Goal: Transaction & Acquisition: Purchase product/service

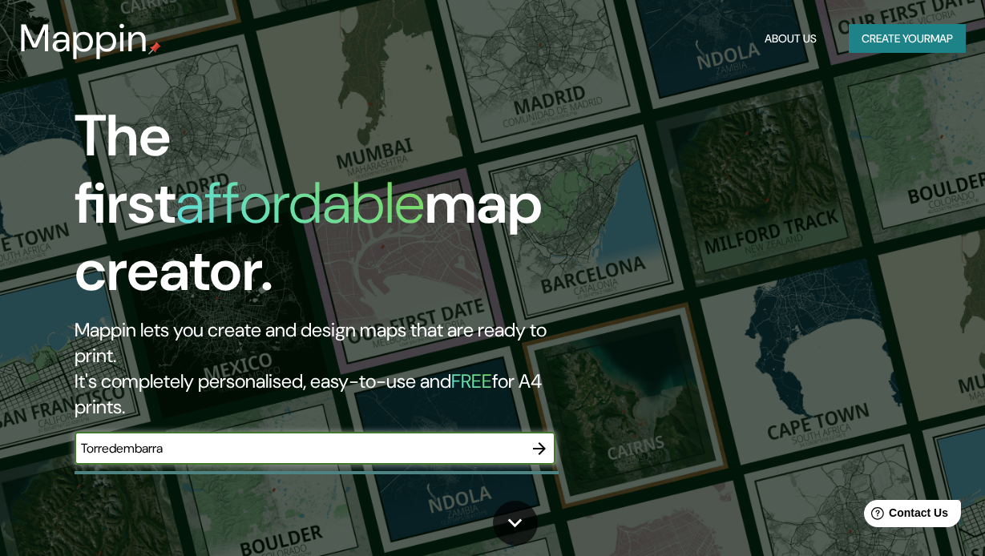
type input "Torredembarra"
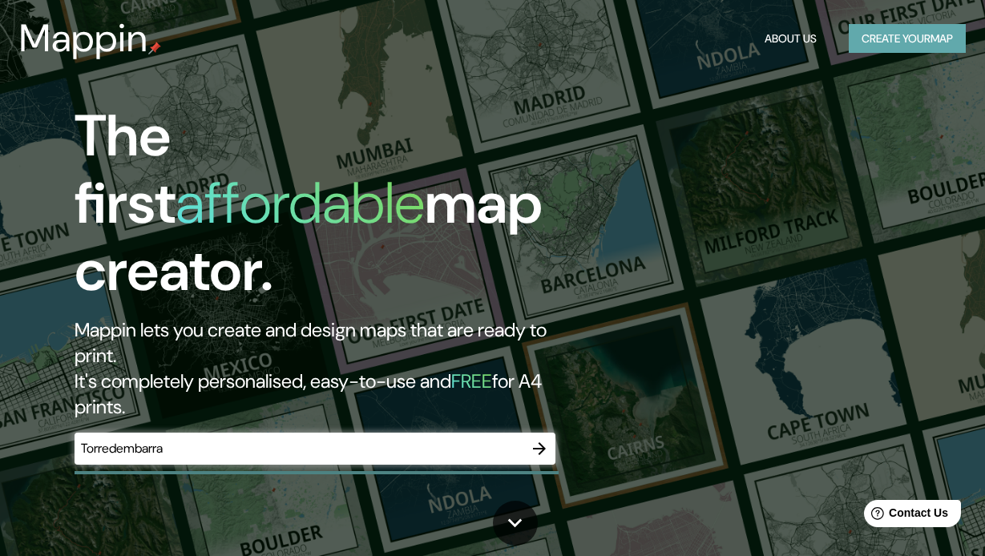
click at [884, 46] on button "Create your map" at bounding box center [907, 39] width 117 height 30
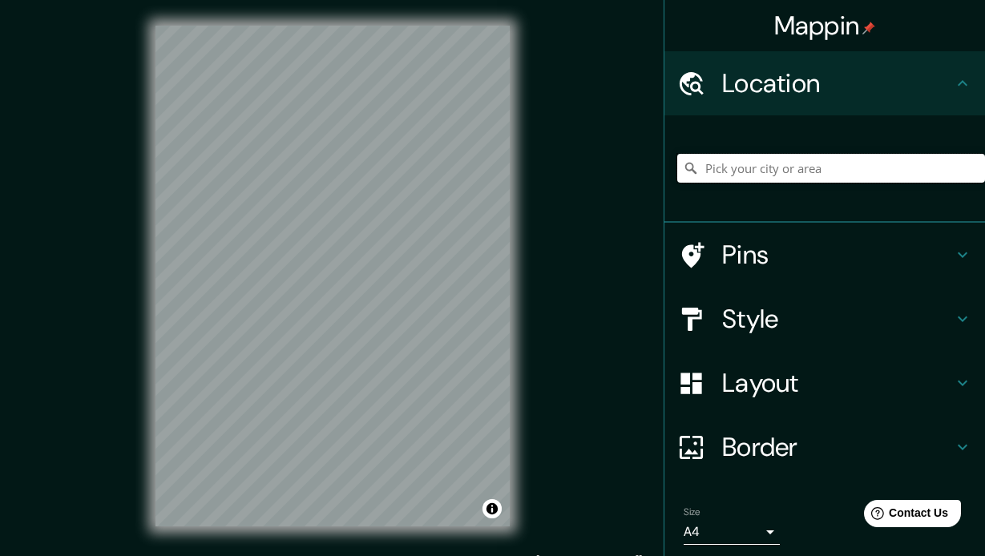
click at [783, 168] on input "Pick your city or area" at bounding box center [832, 168] width 308 height 29
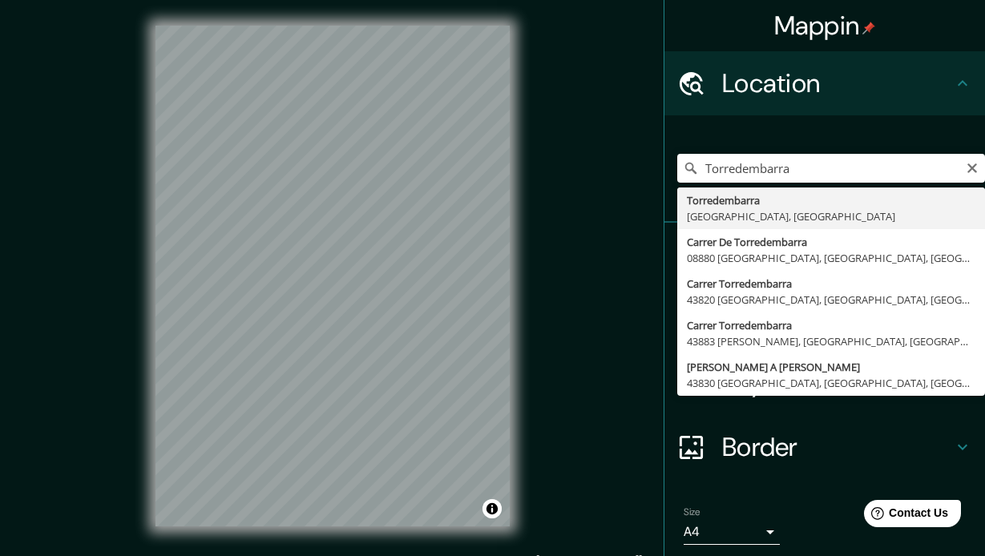
type input "[GEOGRAPHIC_DATA], [GEOGRAPHIC_DATA], [GEOGRAPHIC_DATA]"
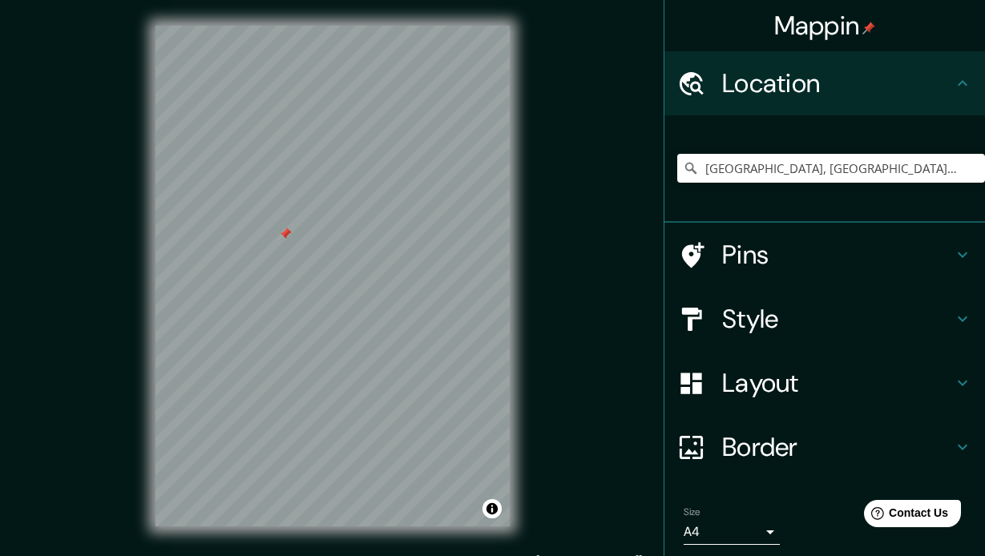
click at [761, 257] on h4 "Pins" at bounding box center [837, 255] width 231 height 32
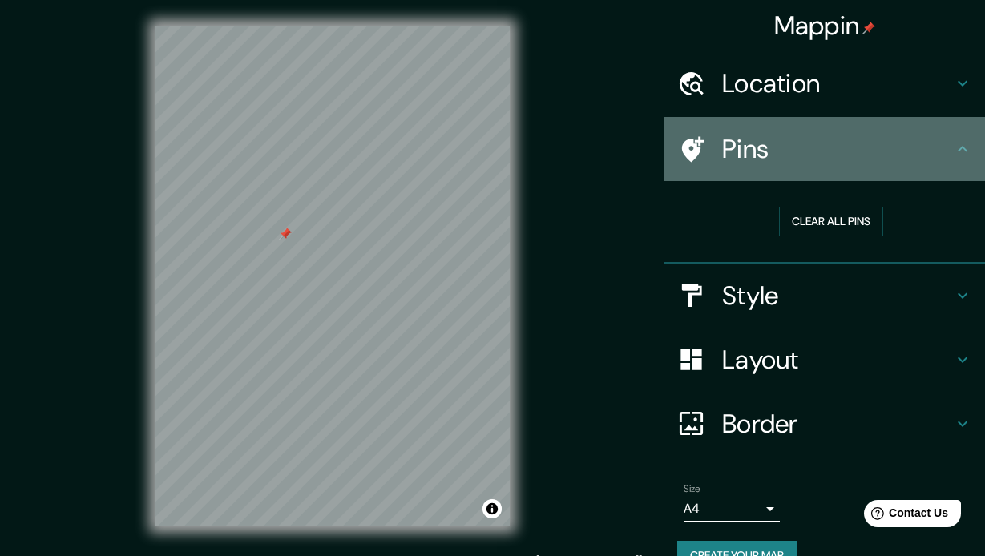
click at [701, 159] on icon at bounding box center [692, 150] width 28 height 28
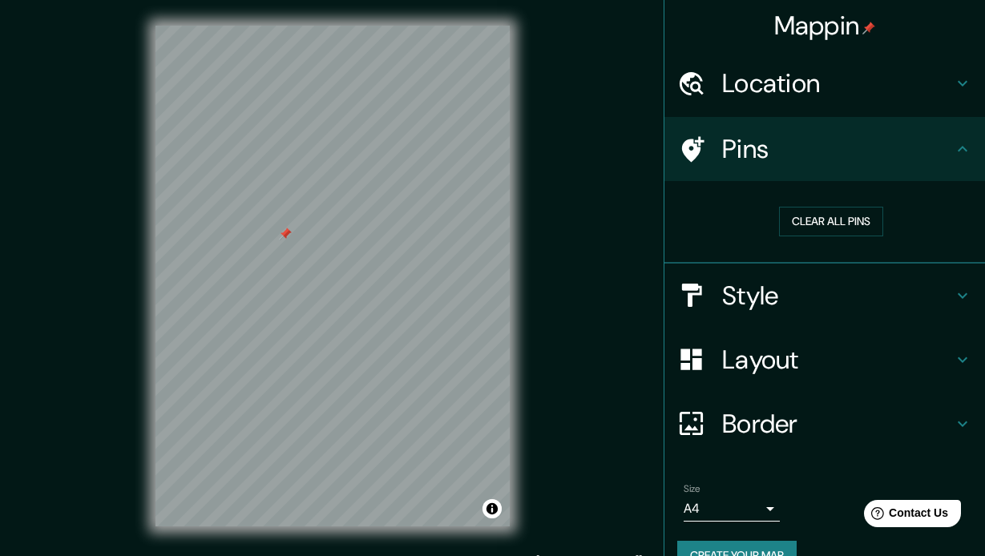
click at [959, 152] on icon at bounding box center [962, 149] width 19 height 19
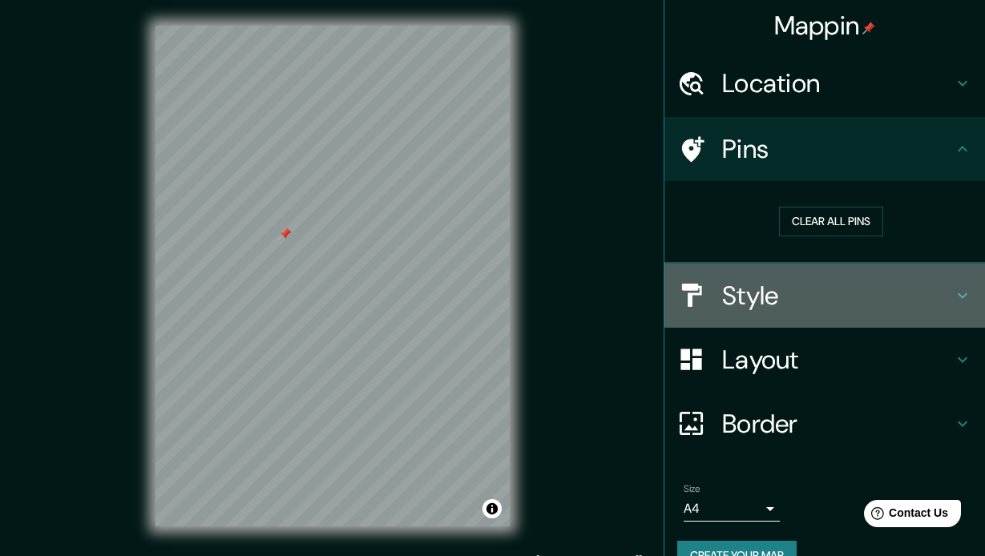
click at [743, 305] on h4 "Style" at bounding box center [837, 296] width 231 height 32
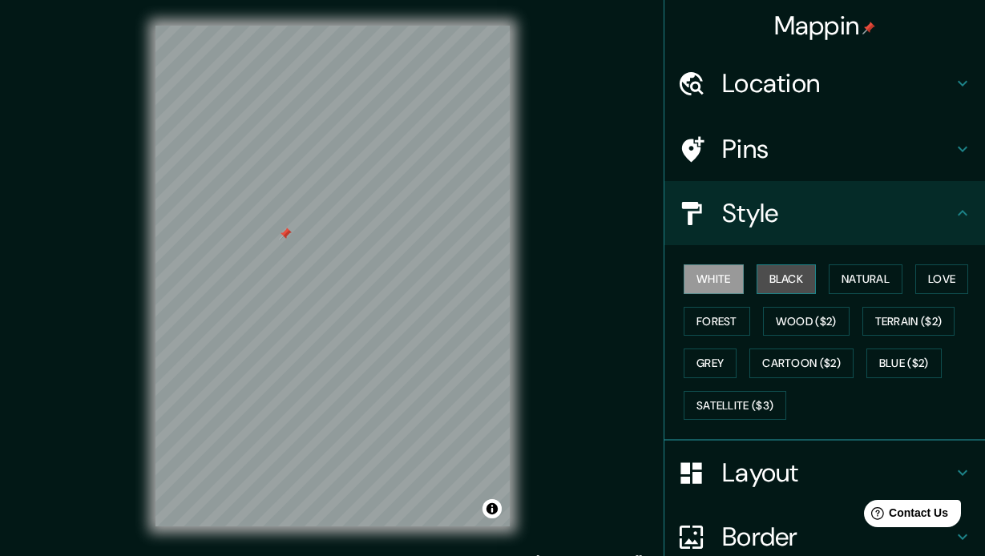
click at [802, 279] on button "Black" at bounding box center [787, 280] width 60 height 30
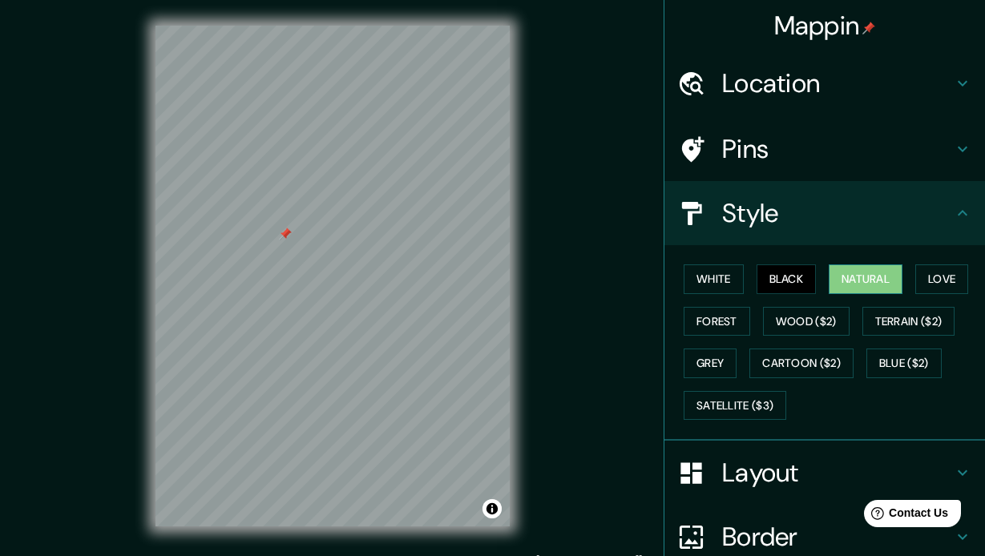
click at [863, 279] on button "Natural" at bounding box center [866, 280] width 74 height 30
drag, startPoint x: 299, startPoint y: 309, endPoint x: 361, endPoint y: 289, distance: 65.2
click at [357, 291] on div at bounding box center [350, 294] width 13 height 13
click at [366, 289] on div at bounding box center [363, 291] width 13 height 13
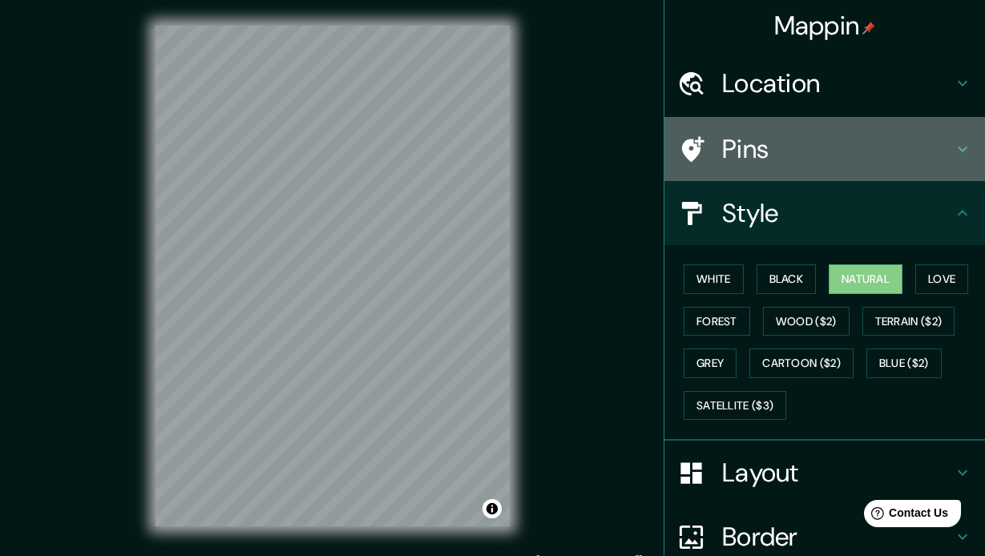
click at [689, 146] on icon at bounding box center [693, 149] width 22 height 26
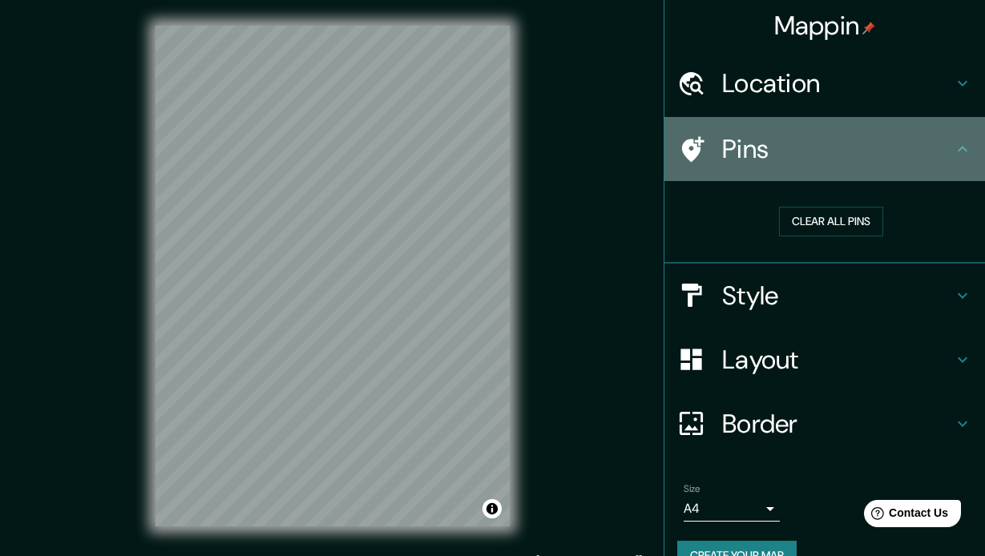
click at [762, 152] on h4 "Pins" at bounding box center [837, 149] width 231 height 32
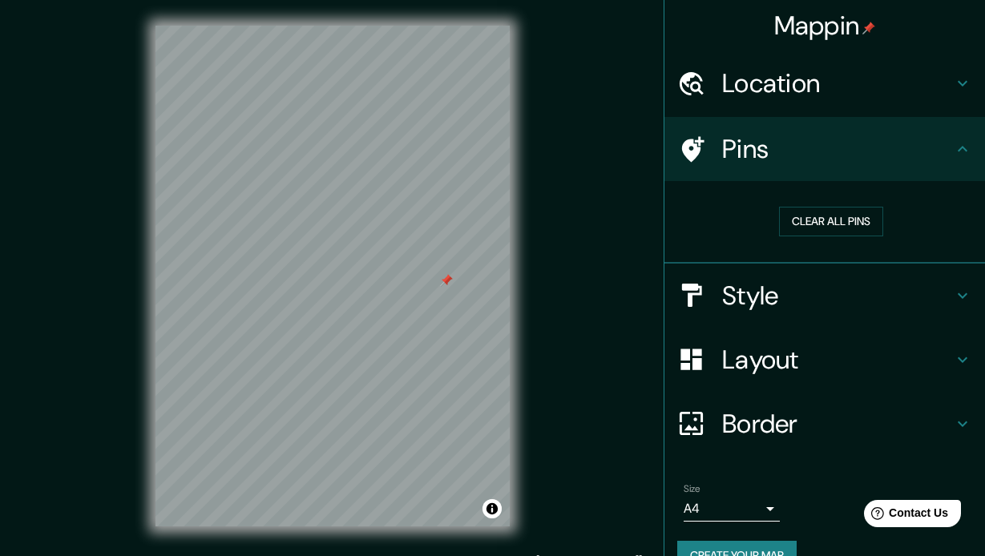
drag, startPoint x: 407, startPoint y: 241, endPoint x: 421, endPoint y: 273, distance: 34.8
click at [440, 274] on div at bounding box center [446, 280] width 13 height 13
drag, startPoint x: 276, startPoint y: 183, endPoint x: 322, endPoint y: 197, distance: 48.7
click at [390, 206] on div at bounding box center [396, 212] width 13 height 13
click at [318, 195] on div at bounding box center [319, 200] width 13 height 13
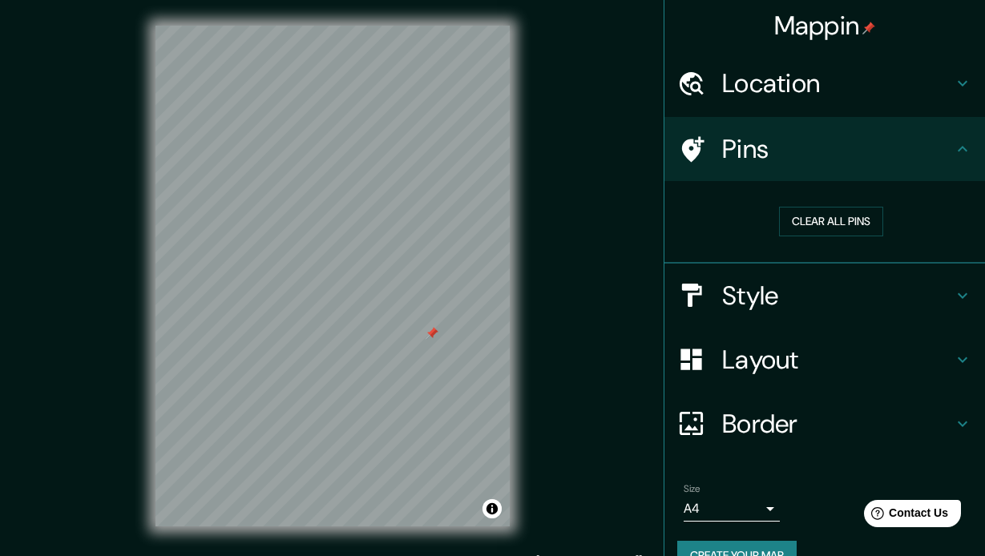
click at [435, 334] on div at bounding box center [432, 333] width 13 height 13
click at [746, 106] on div "Location" at bounding box center [825, 83] width 321 height 64
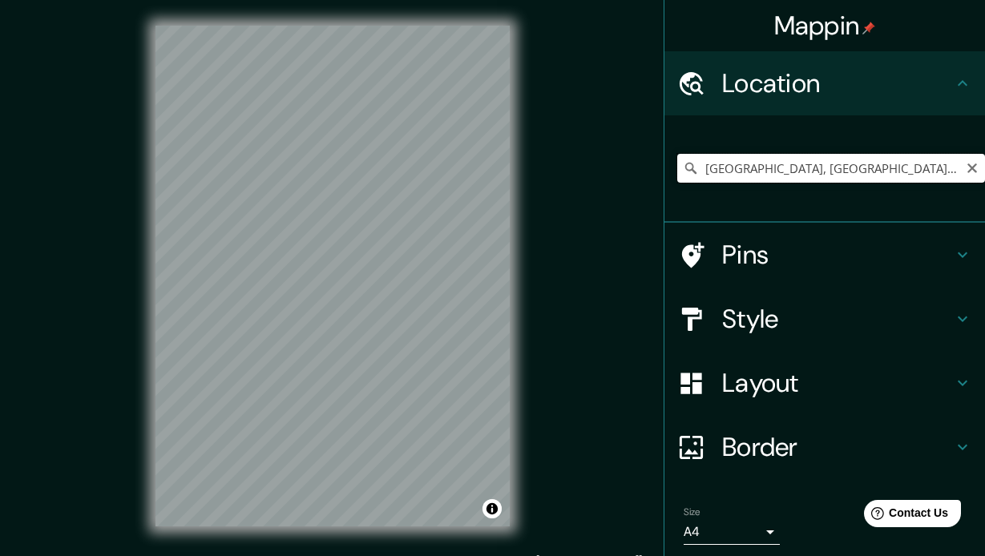
click at [750, 168] on input "[GEOGRAPHIC_DATA], [GEOGRAPHIC_DATA], [GEOGRAPHIC_DATA]" at bounding box center [832, 168] width 308 height 29
click at [920, 168] on input "[GEOGRAPHIC_DATA], [GEOGRAPHIC_DATA], [GEOGRAPHIC_DATA]" at bounding box center [832, 168] width 308 height 29
click at [932, 172] on input "[GEOGRAPHIC_DATA], [GEOGRAPHIC_DATA], [GEOGRAPHIC_DATA]" at bounding box center [832, 168] width 308 height 29
click at [754, 322] on h4 "Style" at bounding box center [837, 319] width 231 height 32
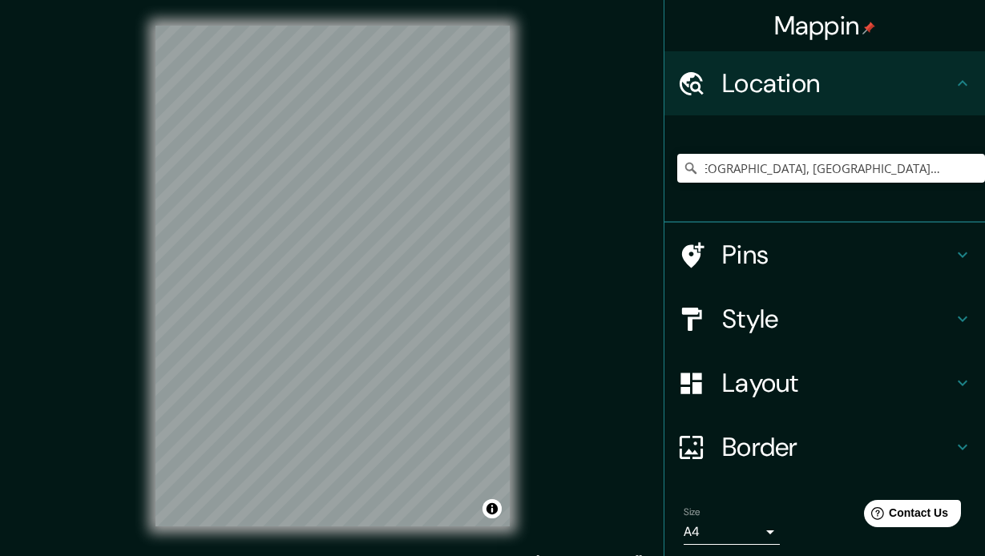
scroll to position [0, 0]
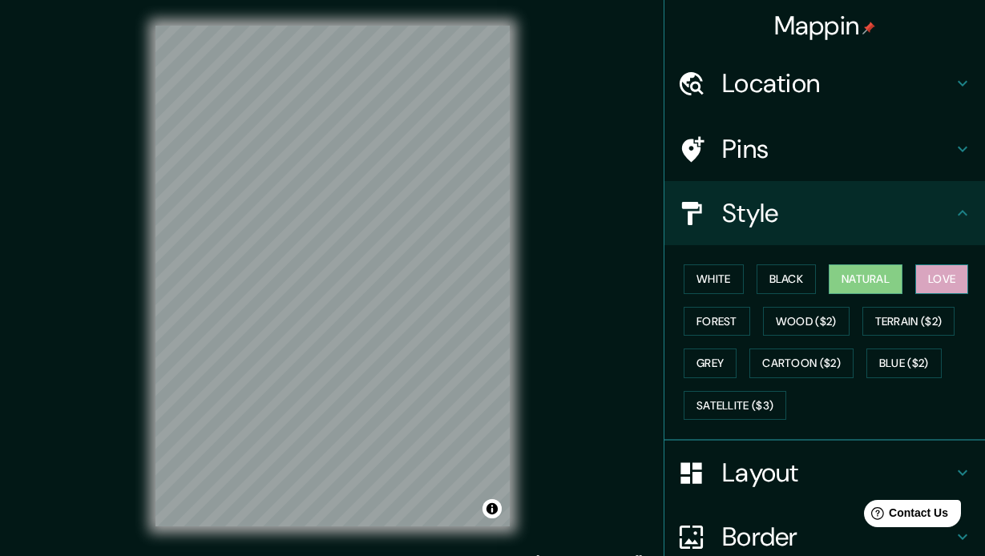
click at [949, 277] on button "Love" at bounding box center [942, 280] width 53 height 30
click at [730, 314] on button "Forest" at bounding box center [717, 322] width 67 height 30
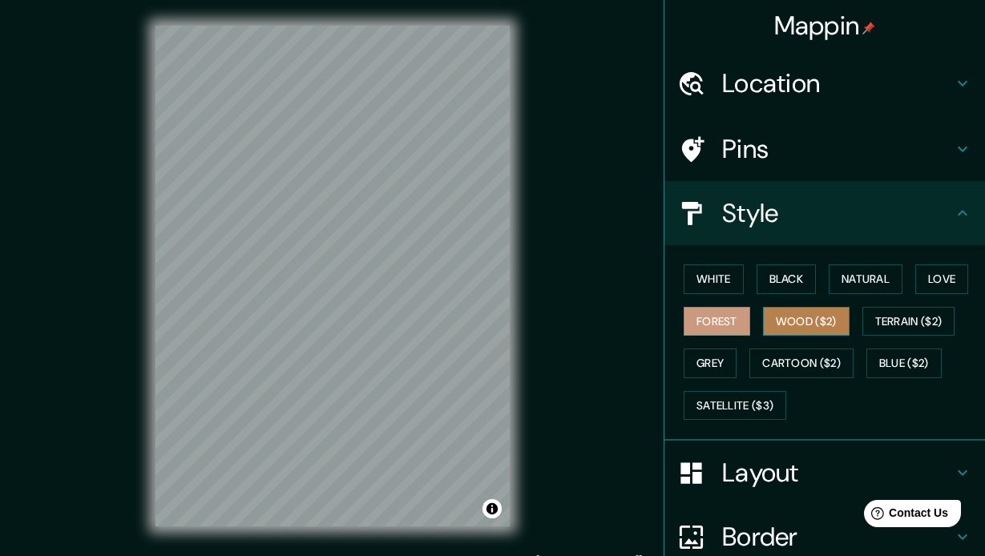
click at [801, 322] on button "Wood ($2)" at bounding box center [806, 322] width 87 height 30
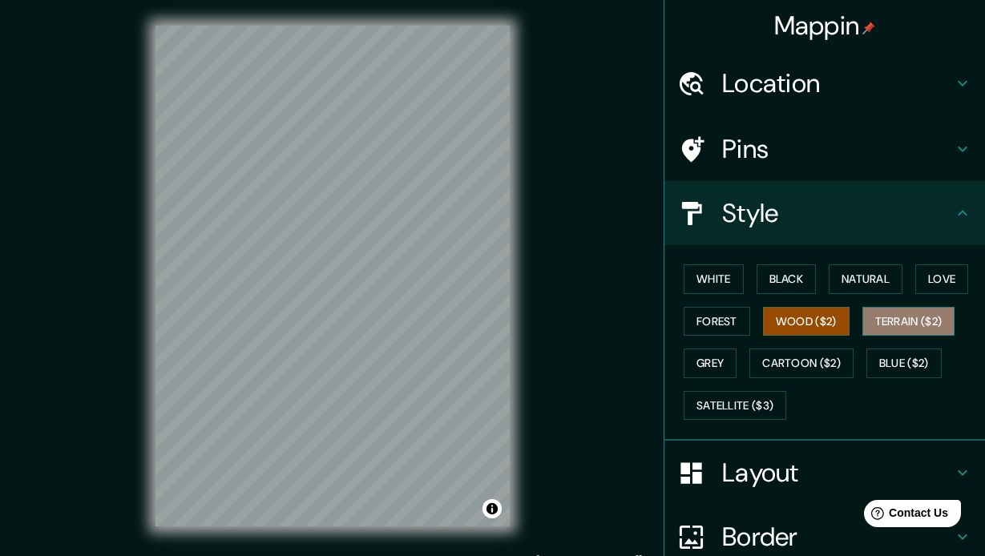
click at [890, 324] on button "Terrain ($2)" at bounding box center [909, 322] width 93 height 30
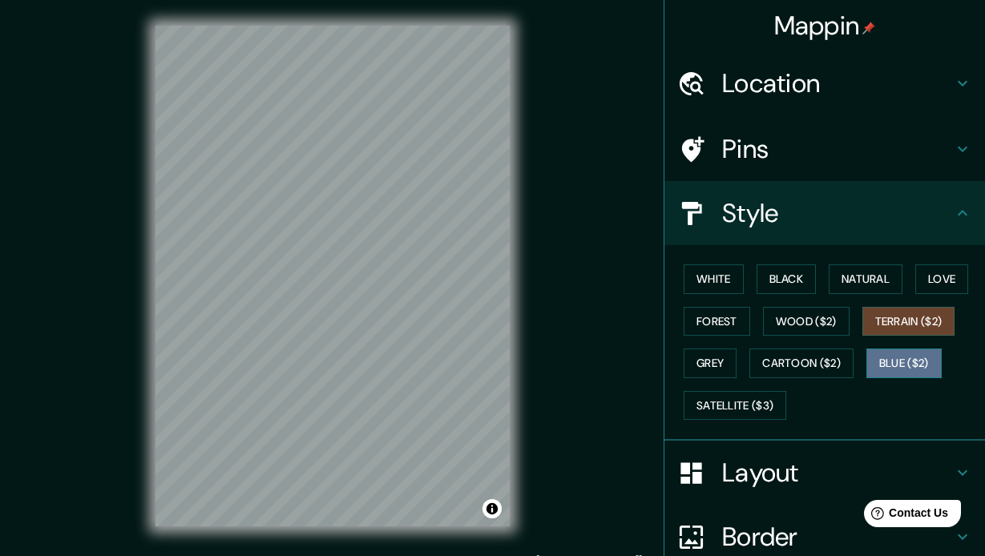
click at [880, 368] on button "Blue ($2)" at bounding box center [904, 364] width 75 height 30
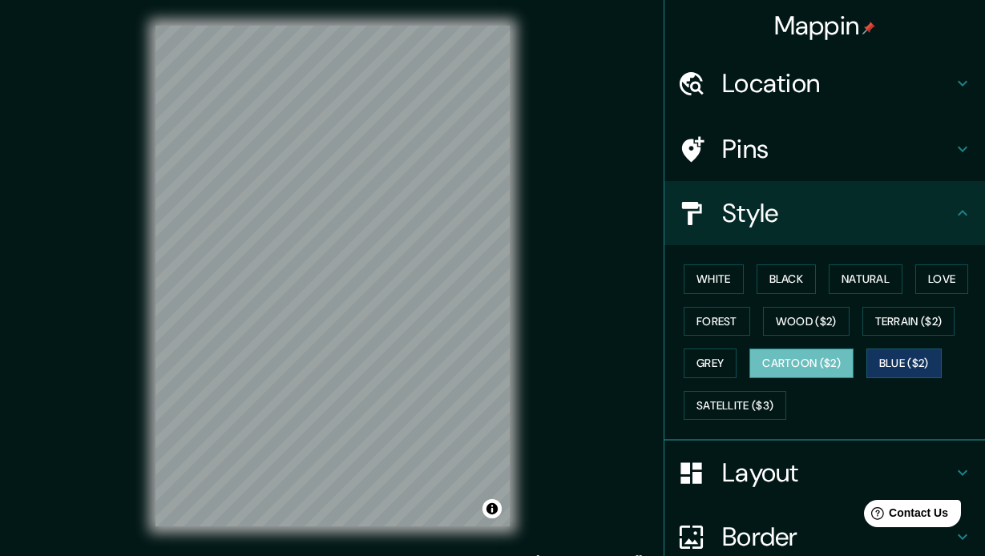
click at [810, 365] on button "Cartoon ($2)" at bounding box center [802, 364] width 104 height 30
click at [711, 362] on button "Grey" at bounding box center [710, 364] width 53 height 30
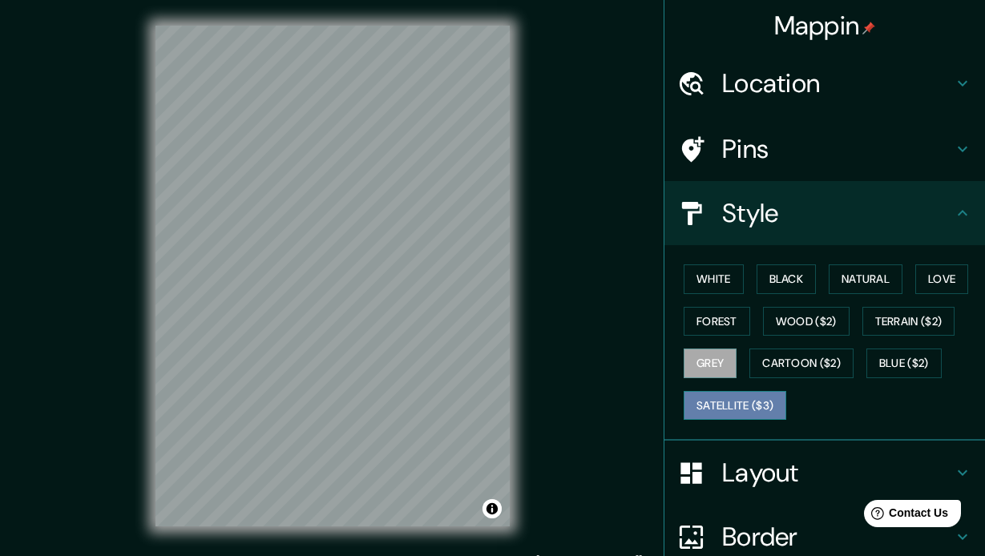
click at [707, 399] on button "Satellite ($3)" at bounding box center [735, 406] width 103 height 30
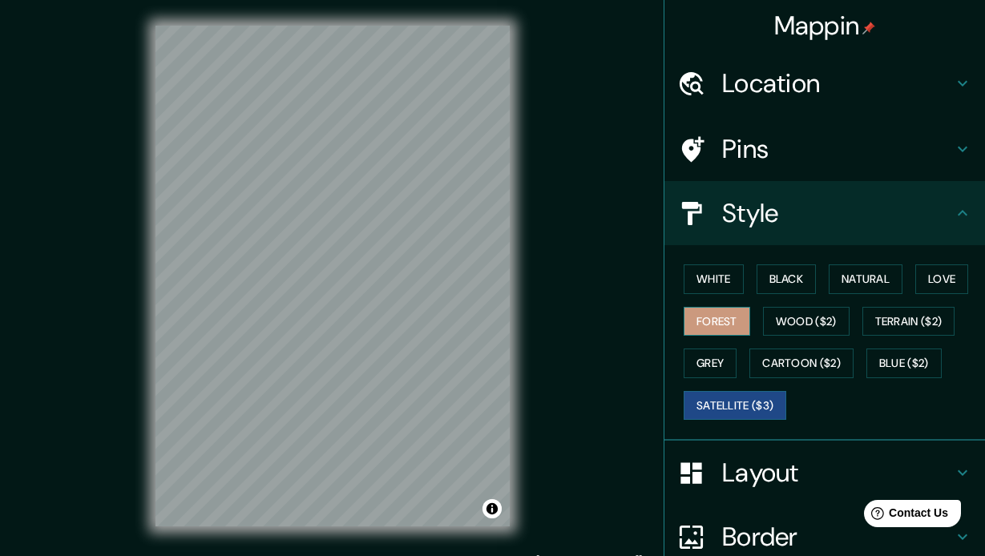
click at [712, 320] on button "Forest" at bounding box center [717, 322] width 67 height 30
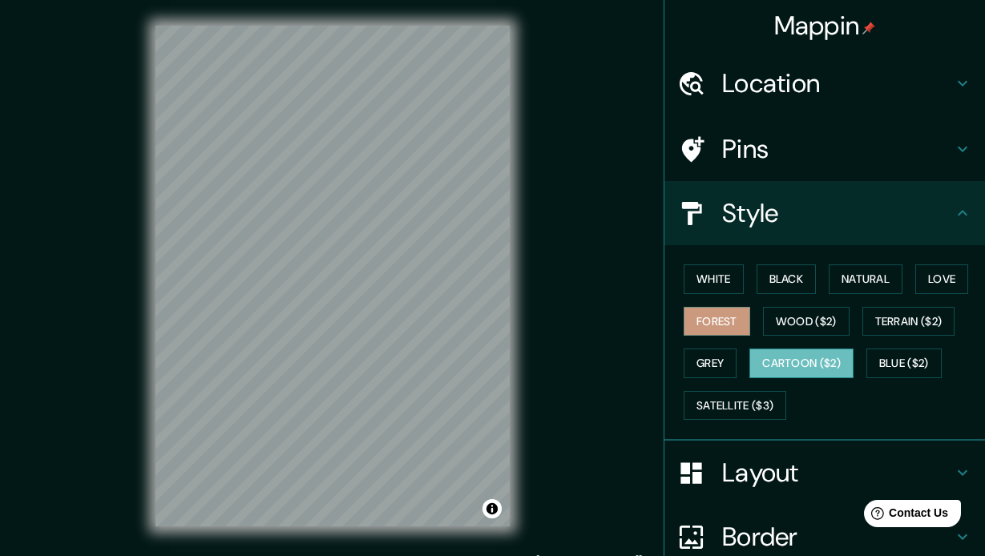
click at [775, 361] on button "Cartoon ($2)" at bounding box center [802, 364] width 104 height 30
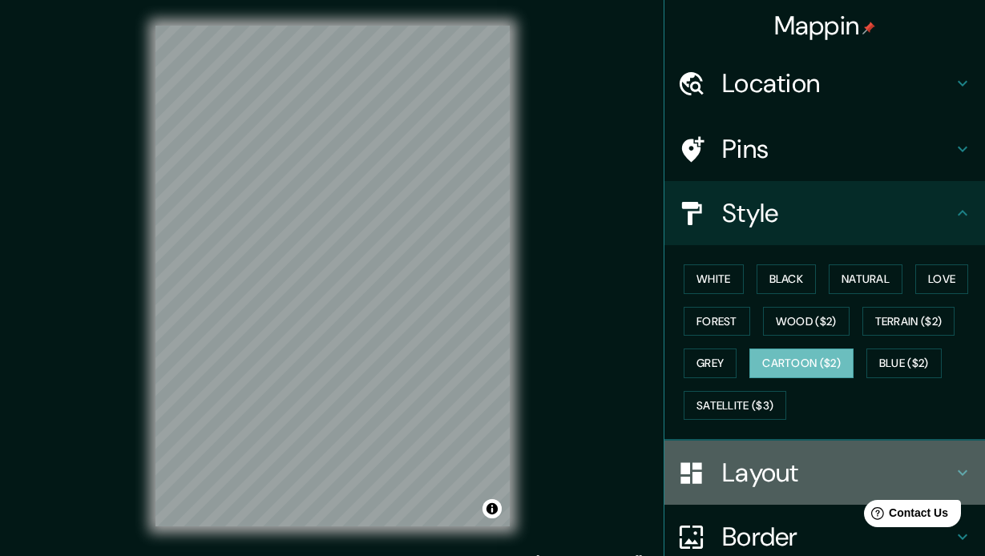
click at [741, 457] on h4 "Layout" at bounding box center [837, 473] width 231 height 32
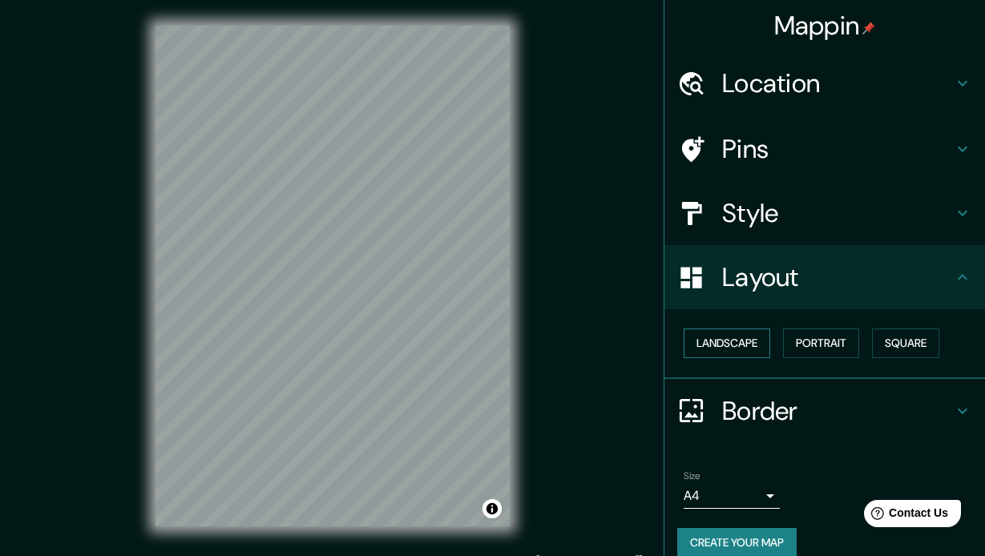
click at [727, 342] on button "Landscape" at bounding box center [727, 344] width 87 height 30
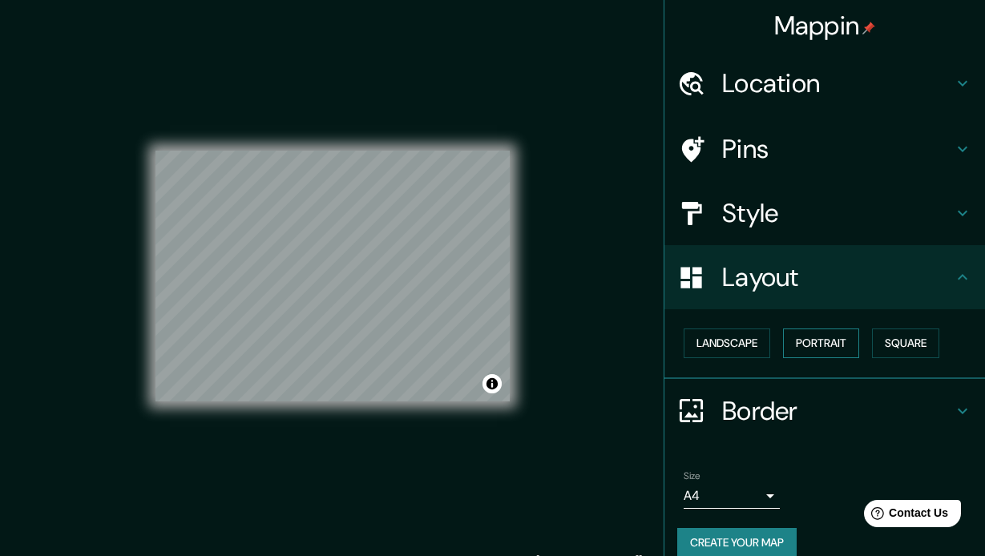
click at [819, 342] on button "Portrait" at bounding box center [821, 344] width 76 height 30
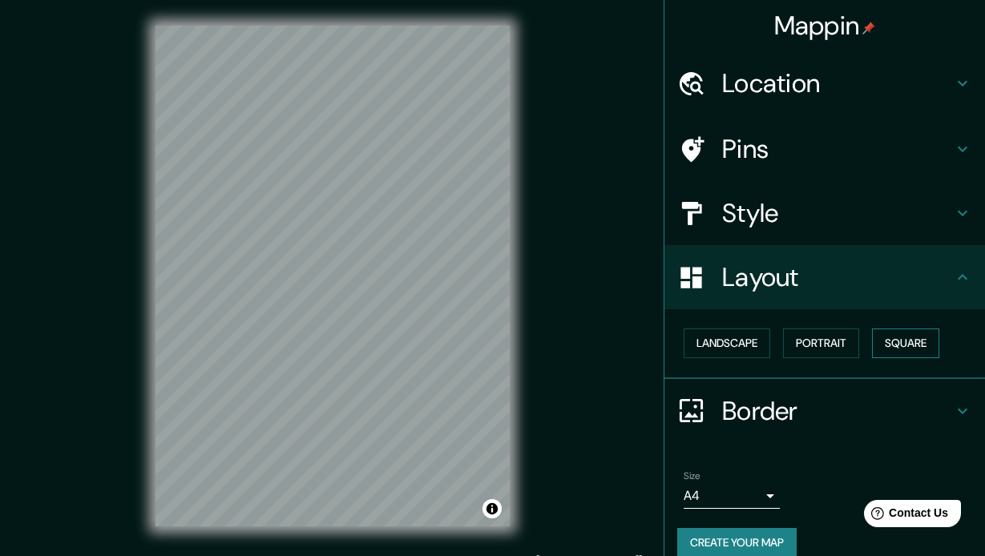
click at [900, 344] on button "Square" at bounding box center [905, 344] width 67 height 30
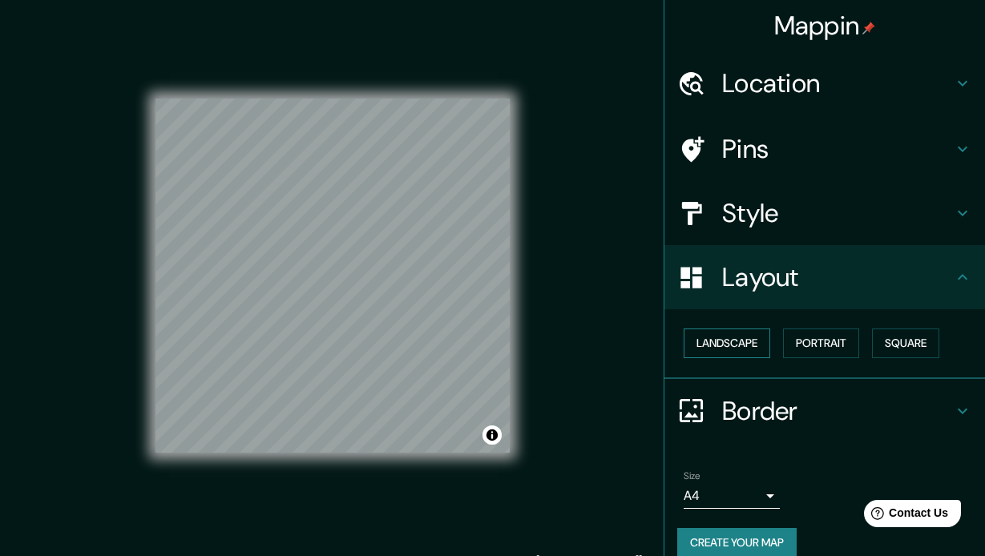
click at [737, 346] on button "Landscape" at bounding box center [727, 344] width 87 height 30
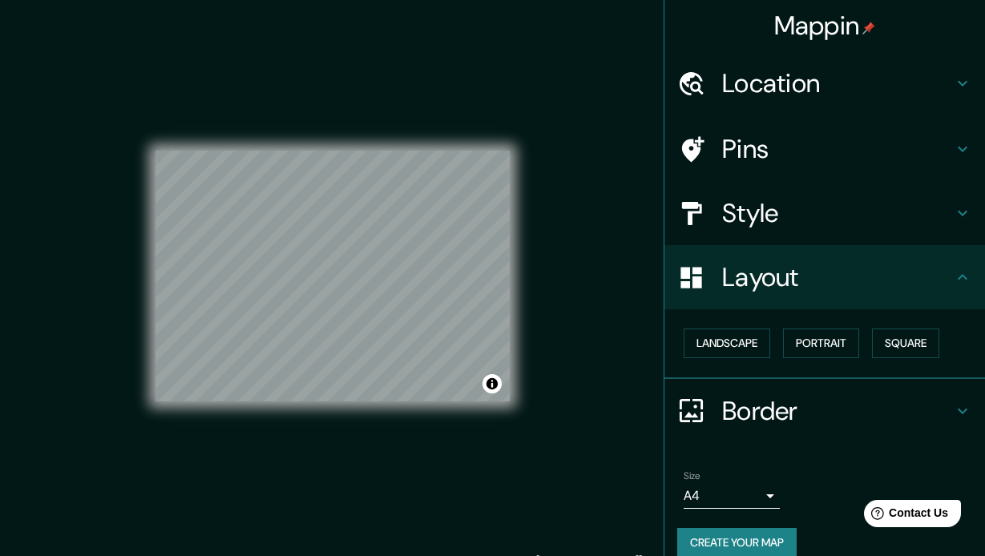
scroll to position [20, 0]
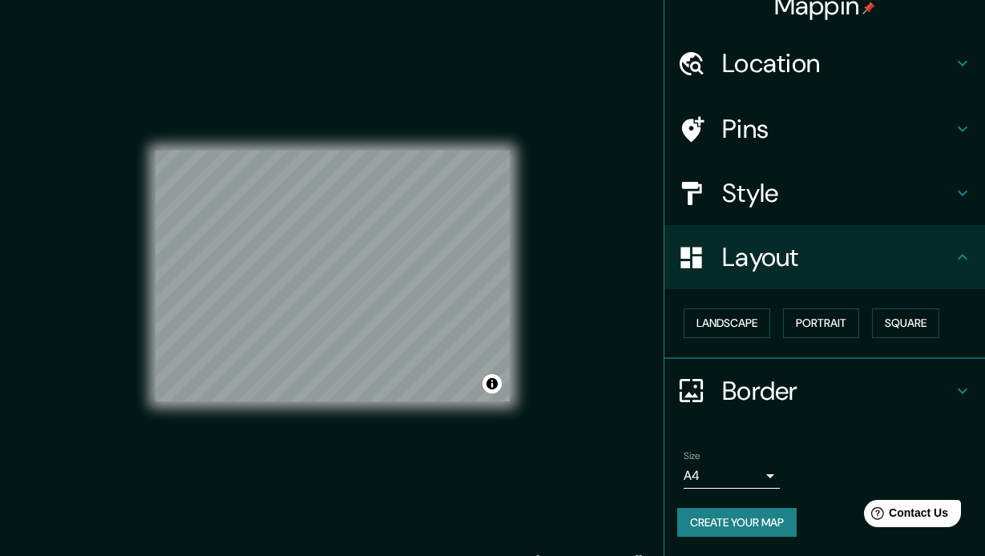
click at [768, 476] on body "Mappin Location [GEOGRAPHIC_DATA], [GEOGRAPHIC_DATA], [GEOGRAPHIC_DATA] Pins St…" at bounding box center [492, 278] width 985 height 556
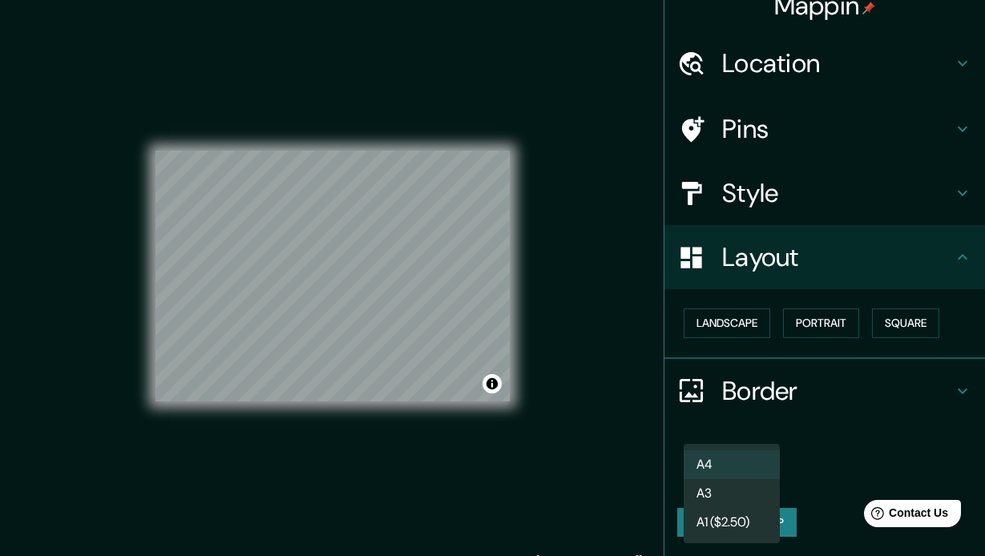
click at [748, 498] on li "A3" at bounding box center [732, 493] width 96 height 29
click at [772, 471] on body "Mappin Location [GEOGRAPHIC_DATA], [GEOGRAPHIC_DATA], [GEOGRAPHIC_DATA] Pins St…" at bounding box center [492, 278] width 985 height 556
click at [722, 463] on li "A4" at bounding box center [732, 465] width 96 height 29
type input "single"
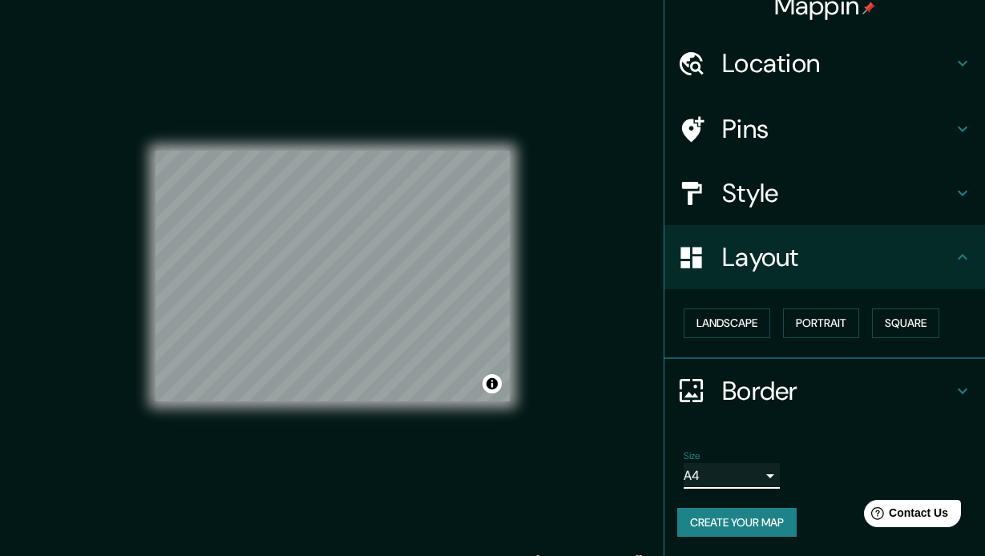
scroll to position [21, 0]
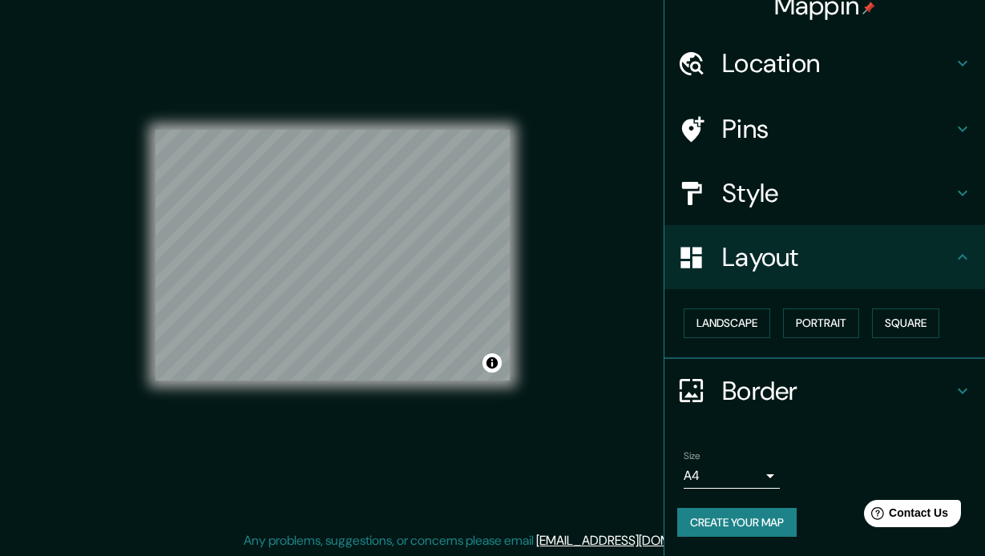
drag, startPoint x: 471, startPoint y: 204, endPoint x: 534, endPoint y: 212, distance: 63.1
click at [534, 212] on div "© Mapbox © OpenStreetMap Improve this map" at bounding box center [333, 255] width 406 height 552
click at [739, 143] on h4 "Pins" at bounding box center [837, 129] width 231 height 32
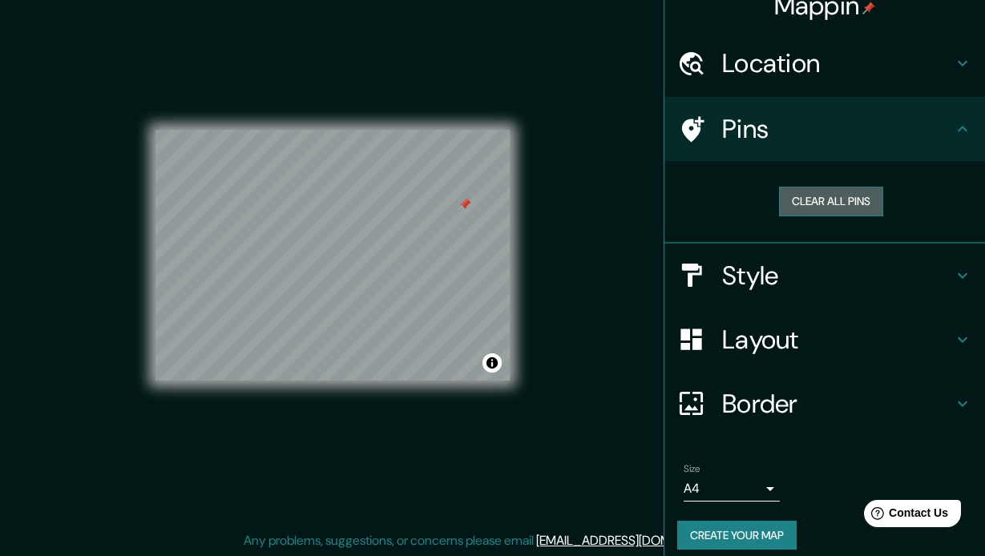
click at [808, 199] on button "Clear all pins" at bounding box center [831, 202] width 104 height 30
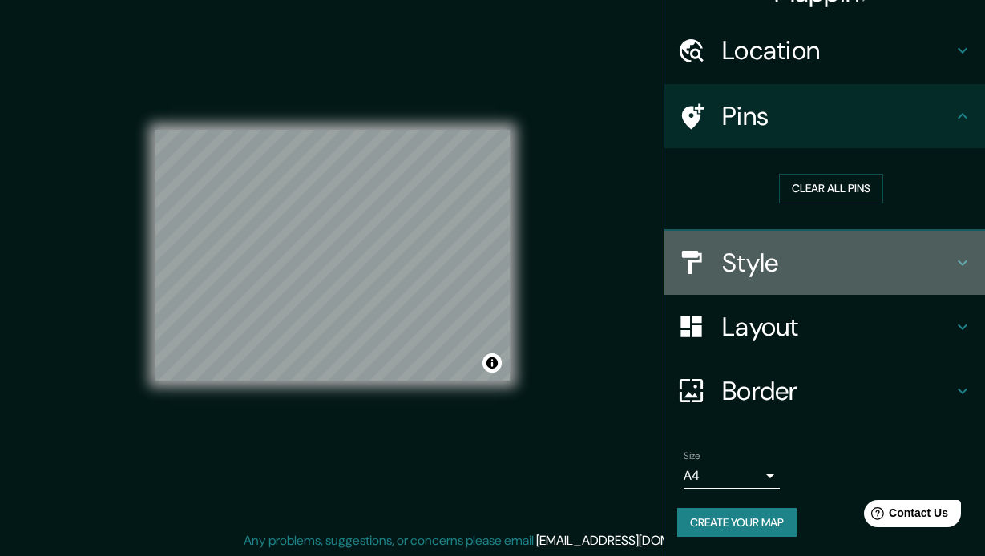
click at [762, 271] on h4 "Style" at bounding box center [837, 263] width 231 height 32
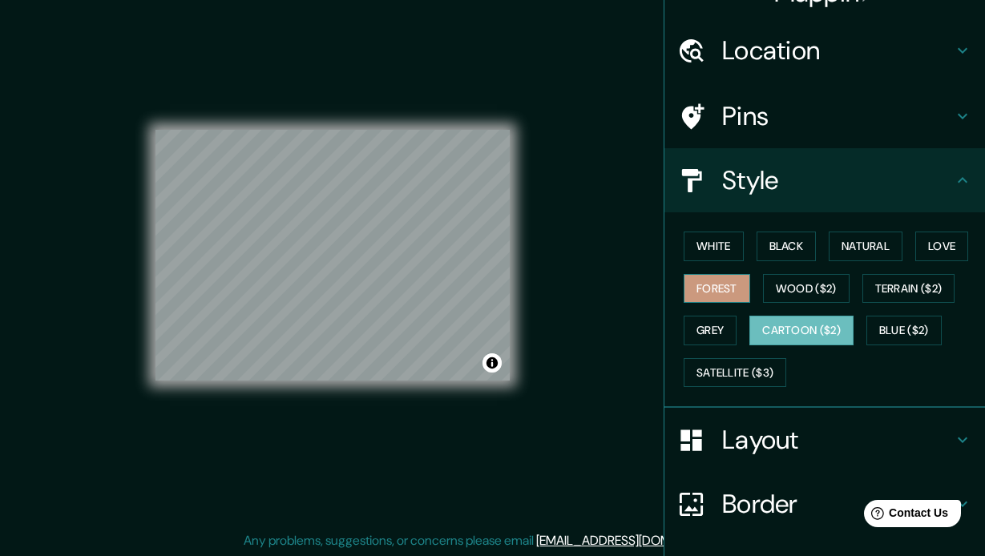
click at [721, 287] on button "Forest" at bounding box center [717, 289] width 67 height 30
click at [714, 331] on button "Grey" at bounding box center [710, 331] width 53 height 30
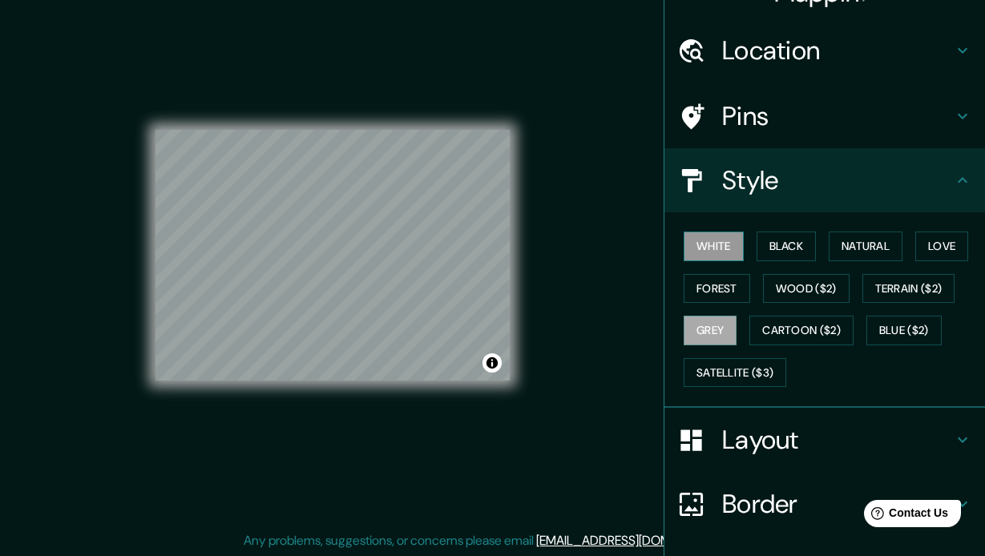
click at [723, 248] on button "White" at bounding box center [714, 247] width 60 height 30
click at [782, 241] on button "Black" at bounding box center [787, 247] width 60 height 30
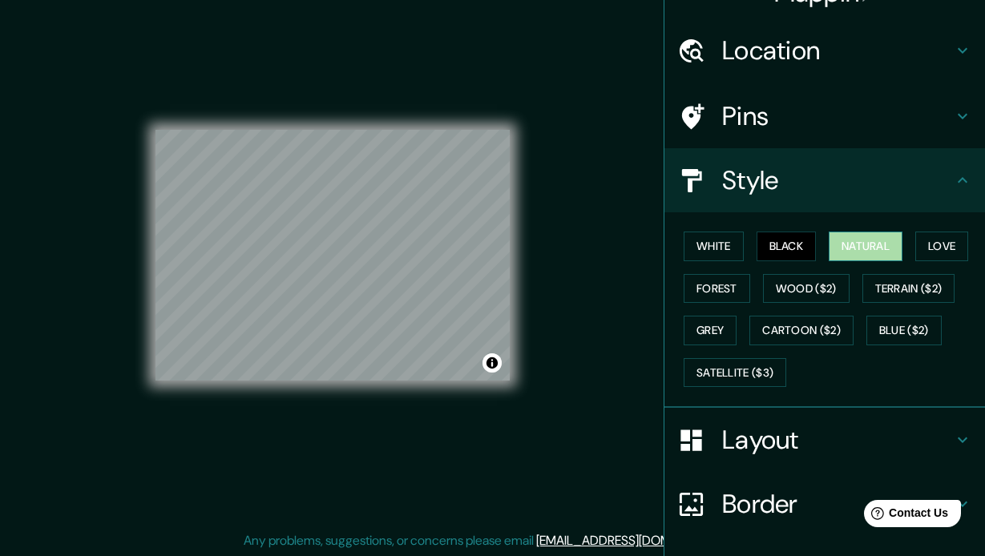
click at [852, 245] on button "Natural" at bounding box center [866, 247] width 74 height 30
click at [946, 242] on button "Love" at bounding box center [942, 247] width 53 height 30
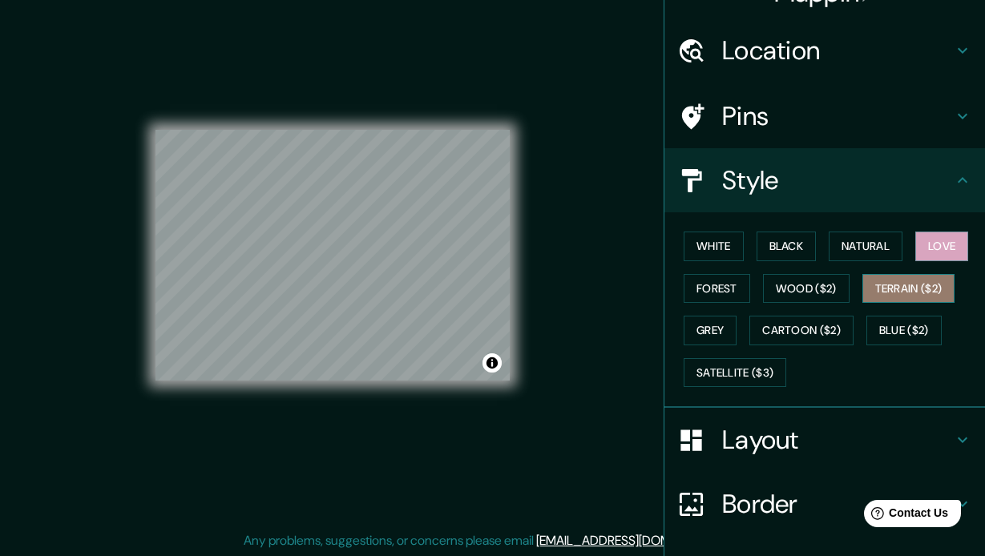
click at [916, 286] on button "Terrain ($2)" at bounding box center [909, 289] width 93 height 30
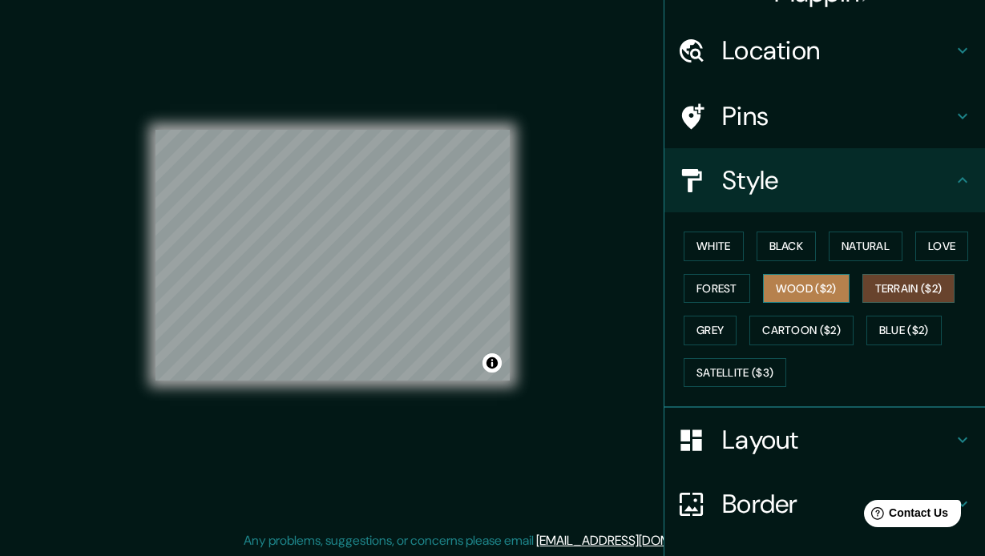
click at [806, 284] on button "Wood ($2)" at bounding box center [806, 289] width 87 height 30
click at [908, 293] on button "Terrain ($2)" at bounding box center [909, 289] width 93 height 30
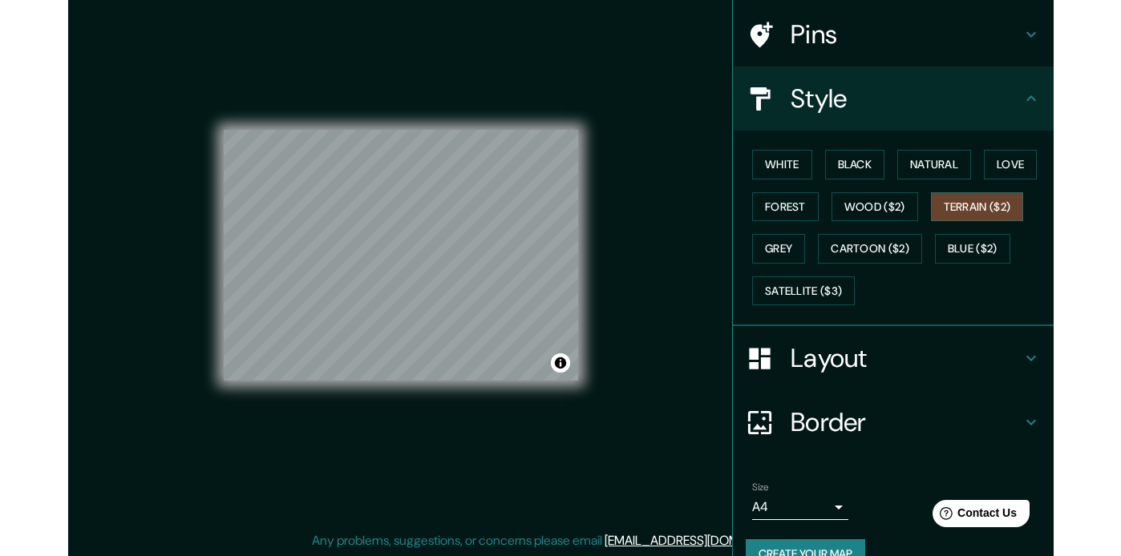
scroll to position [146, 0]
